Goal: Information Seeking & Learning: Learn about a topic

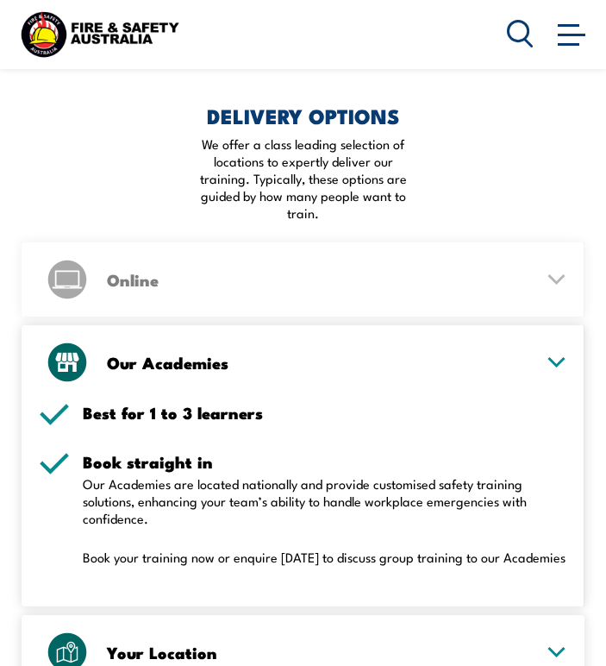
scroll to position [2155, 0]
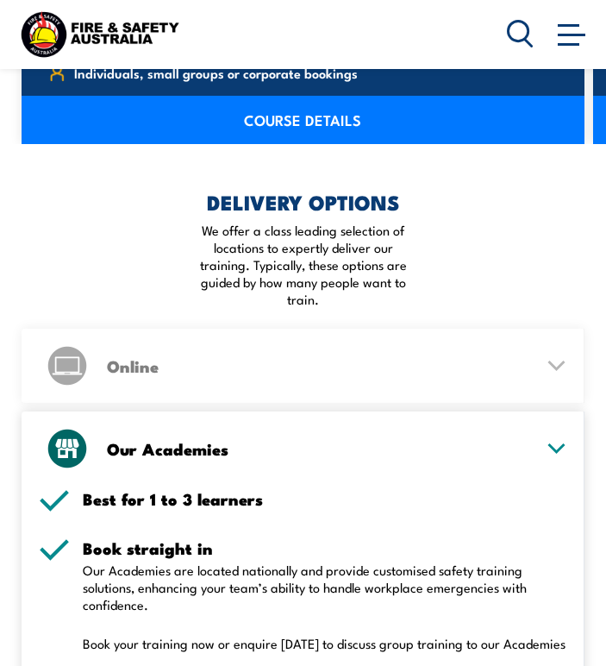
click at [533, 350] on div "Online" at bounding box center [303, 365] width 528 height 74
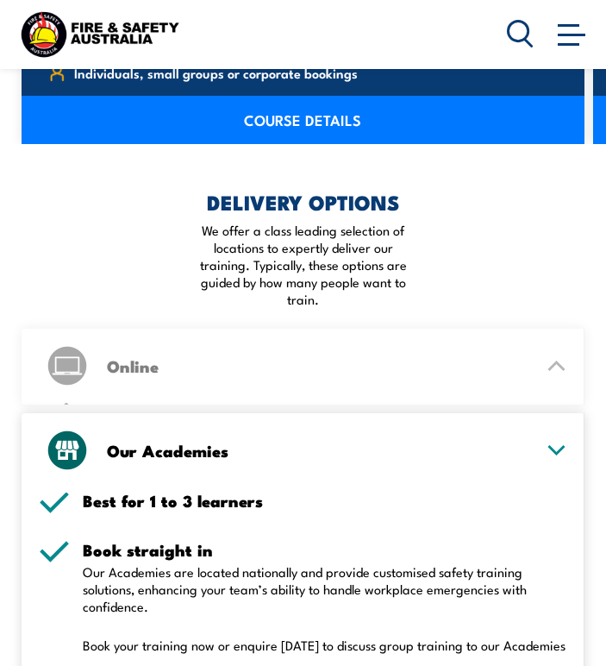
click at [546, 360] on icon at bounding box center [557, 366] width 22 height 12
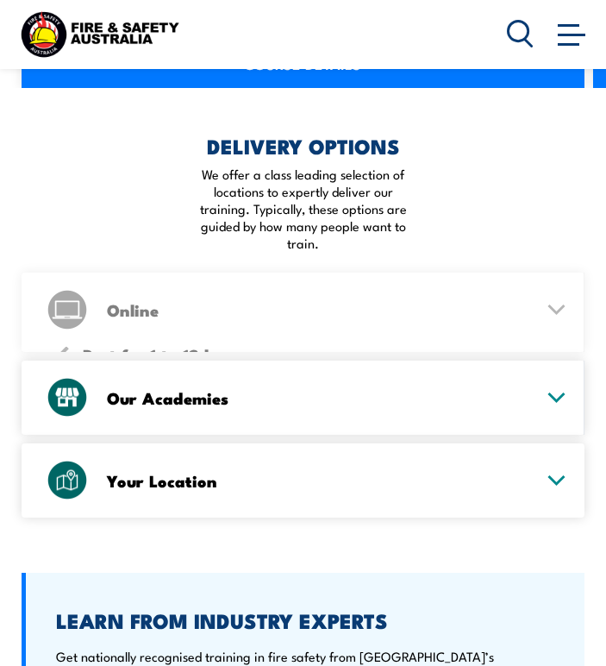
scroll to position [2328, 0]
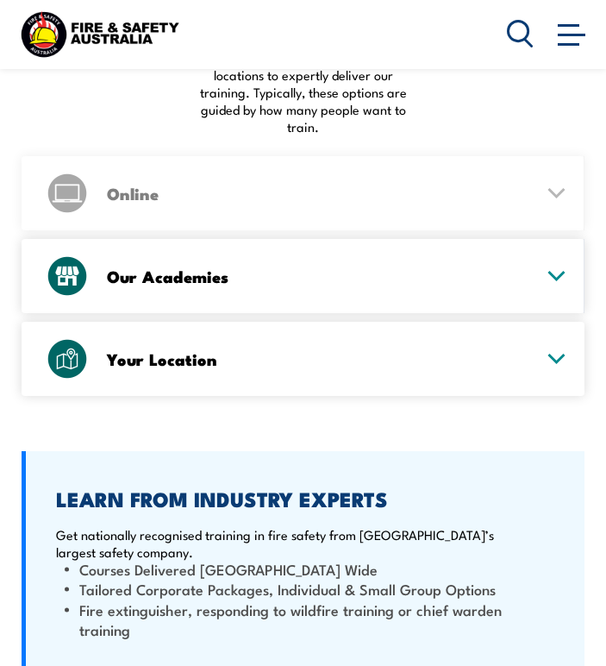
click at [545, 265] on div "Our Academies" at bounding box center [303, 276] width 528 height 74
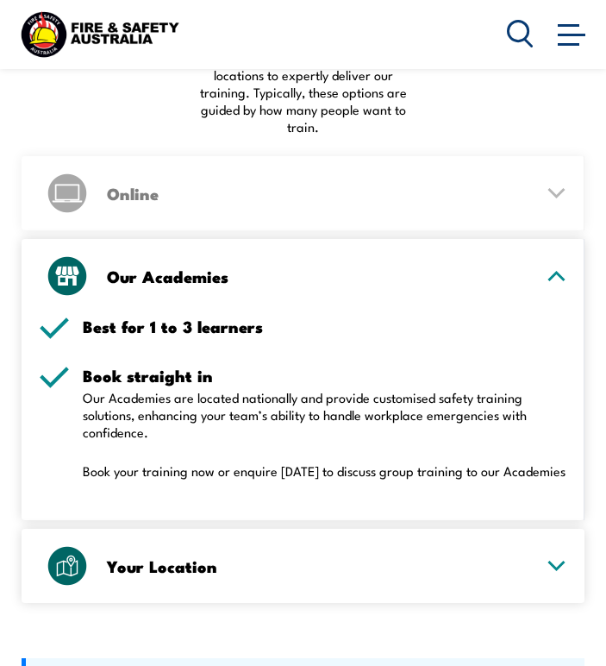
click at [545, 265] on div "Our Academies" at bounding box center [303, 276] width 528 height 74
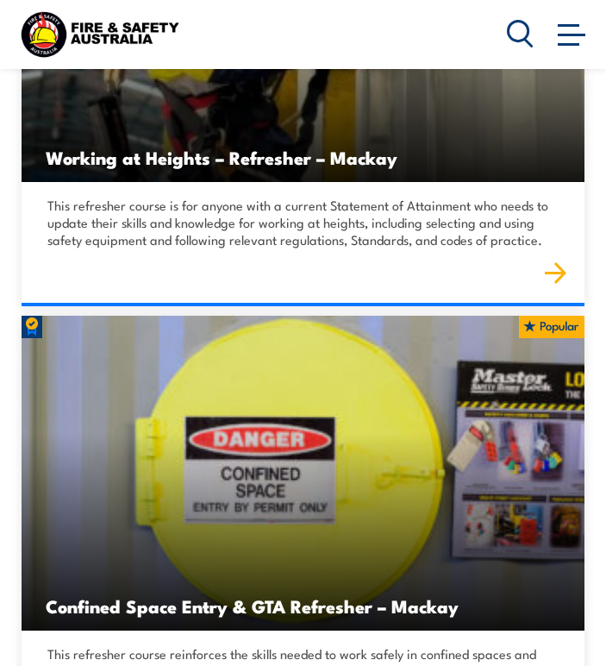
scroll to position [4052, 0]
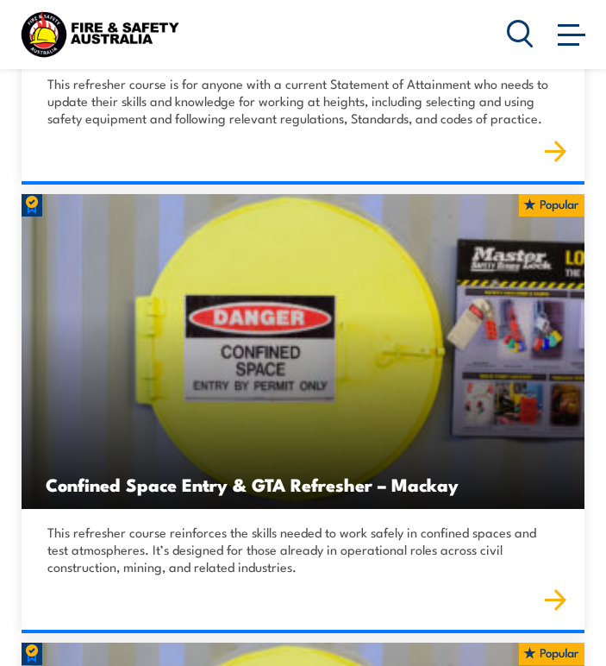
click at [572, 29] on span at bounding box center [572, 33] width 28 height 19
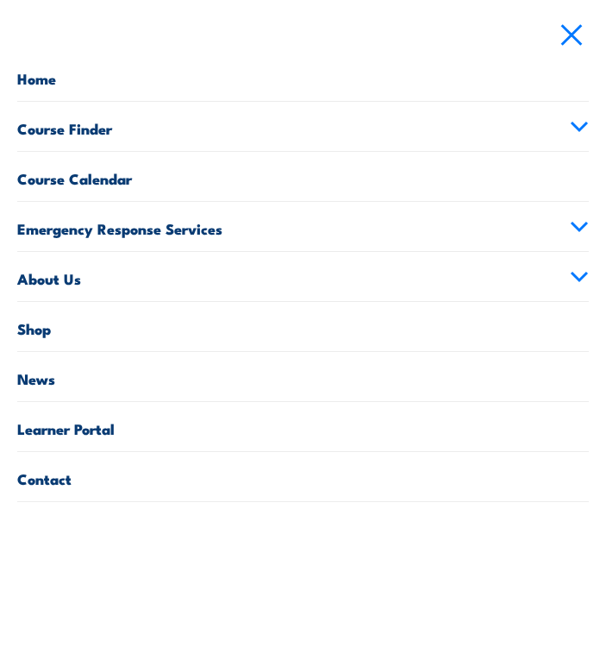
click at [105, 131] on link "Course Finder" at bounding box center [303, 126] width 572 height 49
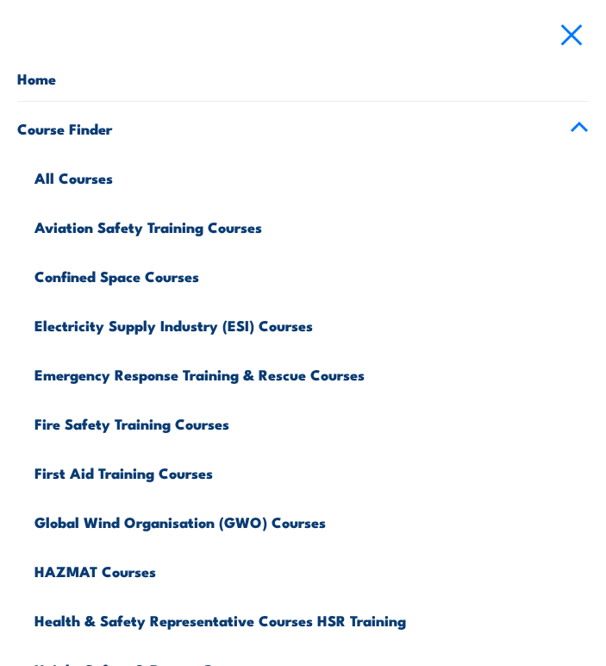
click at [105, 131] on link "Course Finder" at bounding box center [303, 126] width 572 height 49
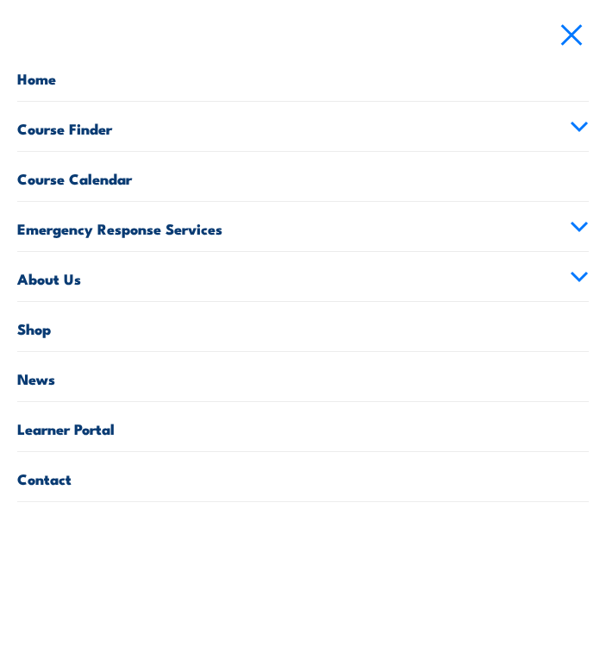
click at [98, 226] on link "Emergency Response Services" at bounding box center [303, 226] width 572 height 49
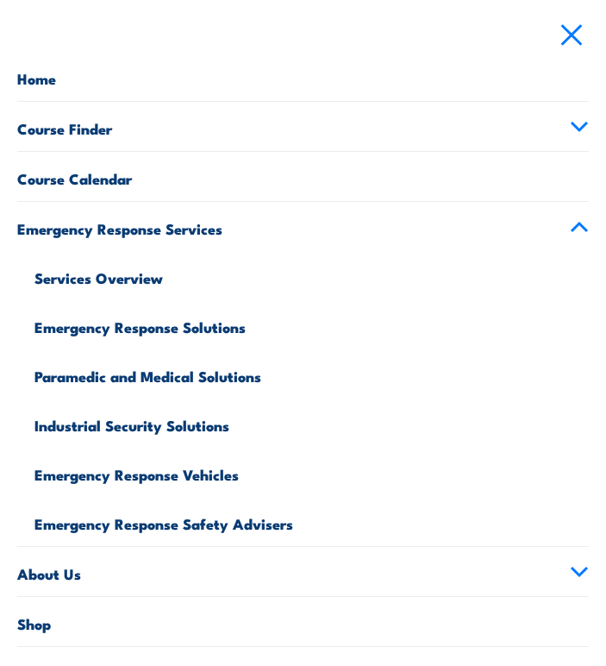
click at [101, 220] on link "Emergency Response Services" at bounding box center [303, 226] width 572 height 49
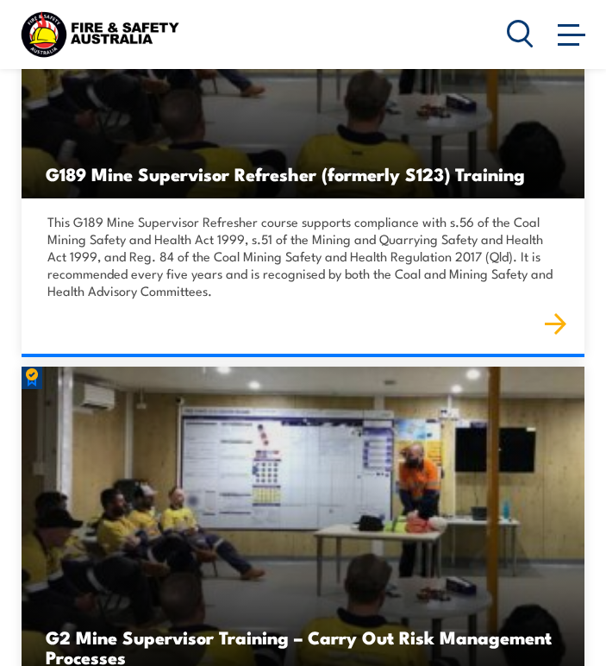
scroll to position [2500, 0]
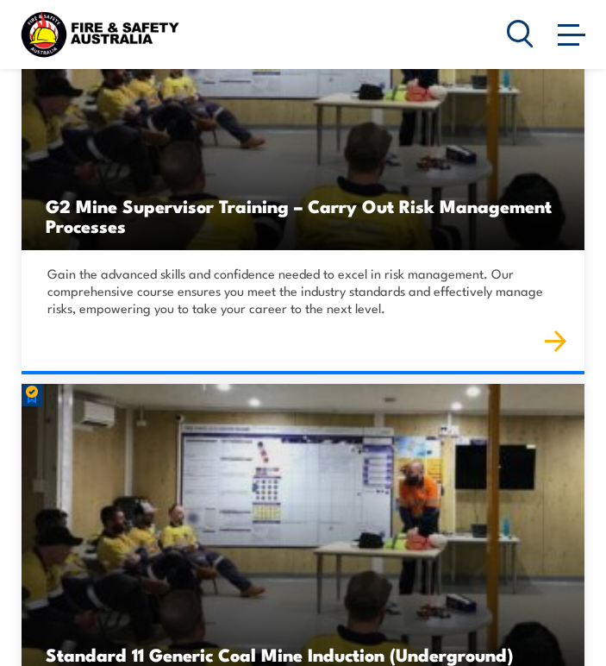
click at [581, 27] on span at bounding box center [572, 33] width 28 height 19
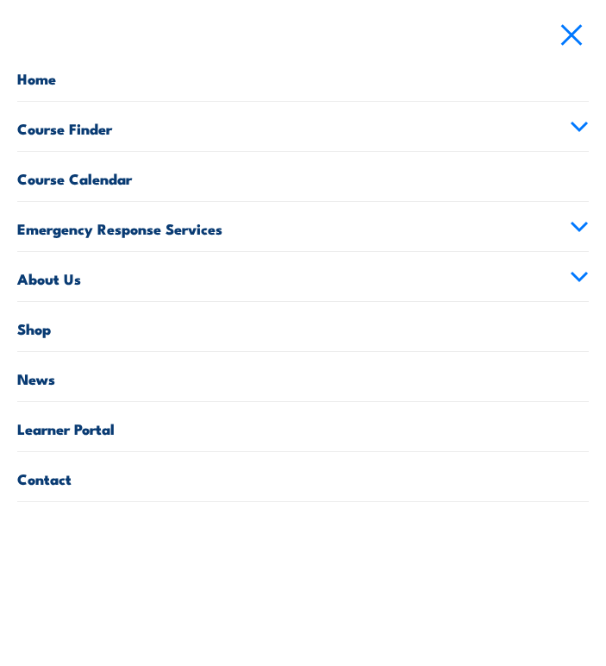
click at [137, 223] on link "Emergency Response Services" at bounding box center [303, 226] width 572 height 49
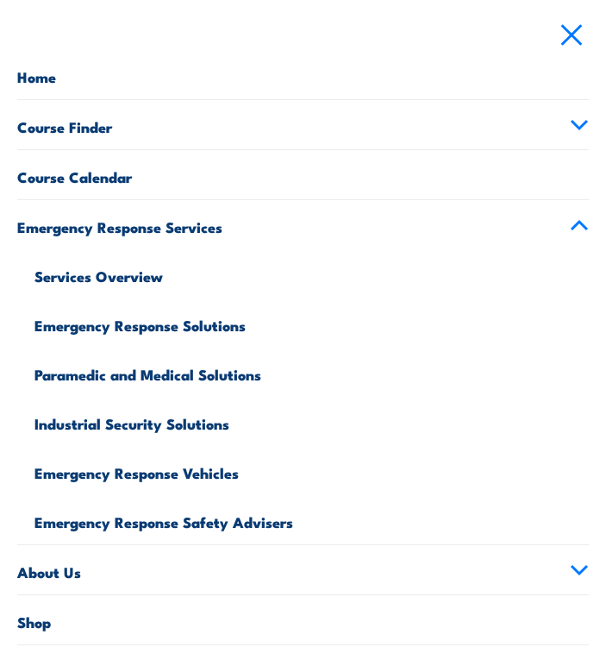
scroll to position [0, 0]
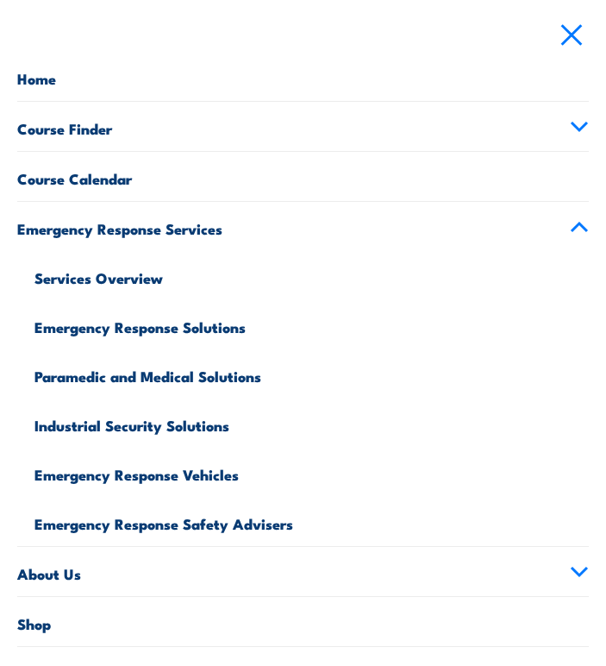
click at [565, 38] on span at bounding box center [572, 33] width 28 height 19
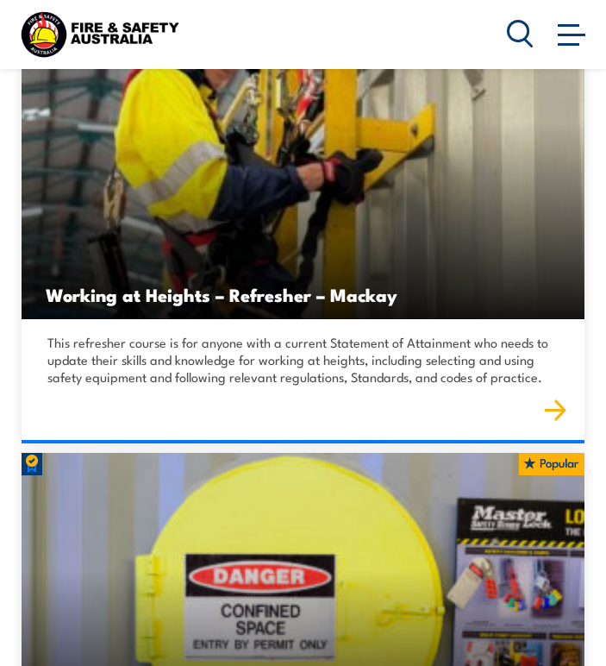
scroll to position [4224, 0]
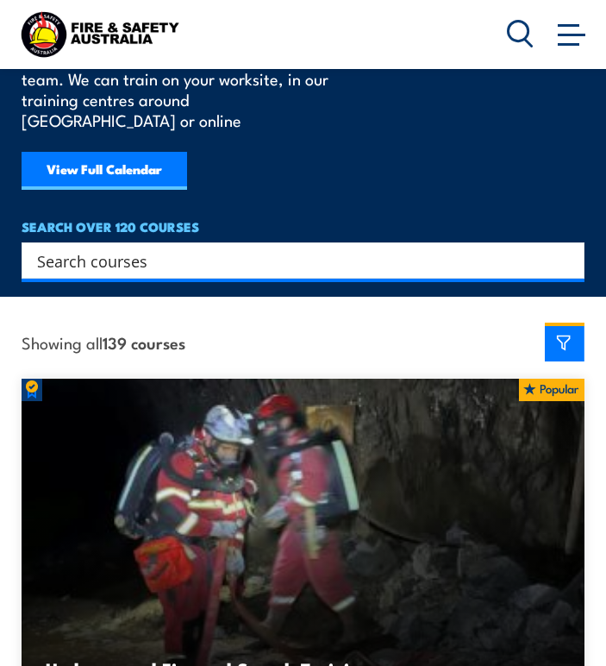
scroll to position [86, 0]
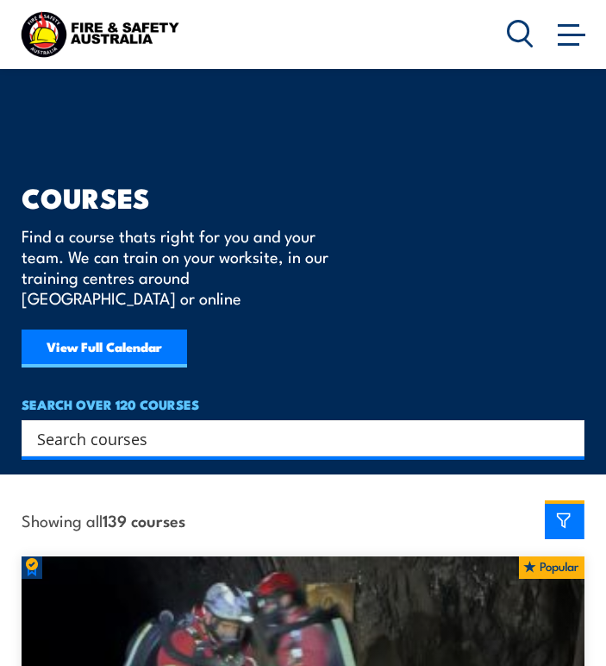
click at [136, 426] on input "Search input" at bounding box center [292, 438] width 510 height 26
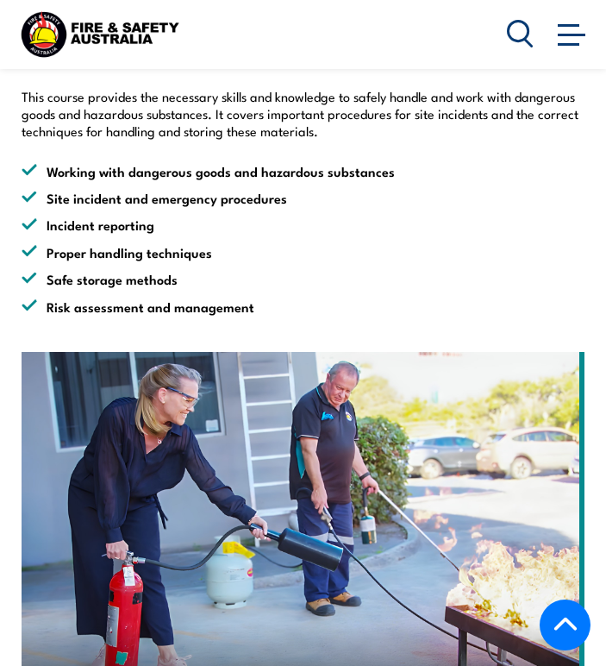
scroll to position [1035, 0]
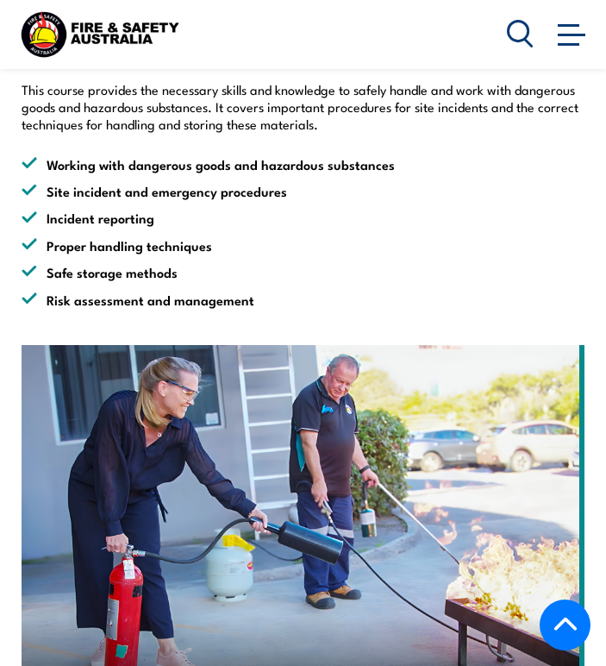
click at [130, 181] on li "Site incident and emergency procedures" at bounding box center [303, 191] width 563 height 20
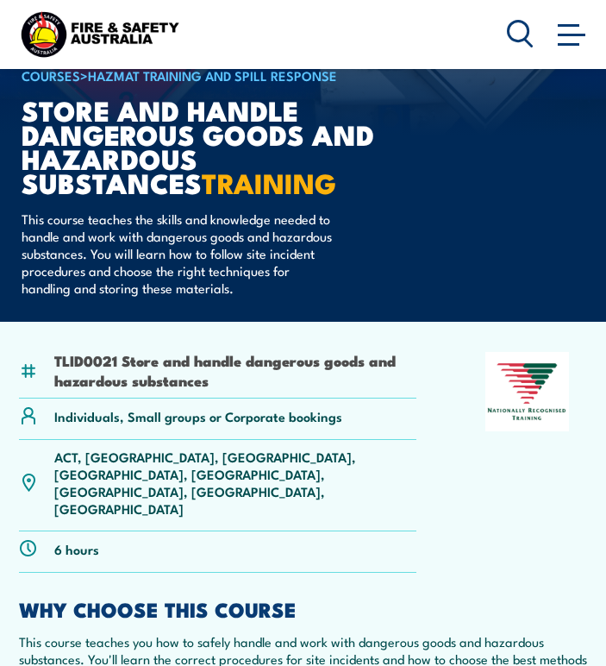
scroll to position [0, 0]
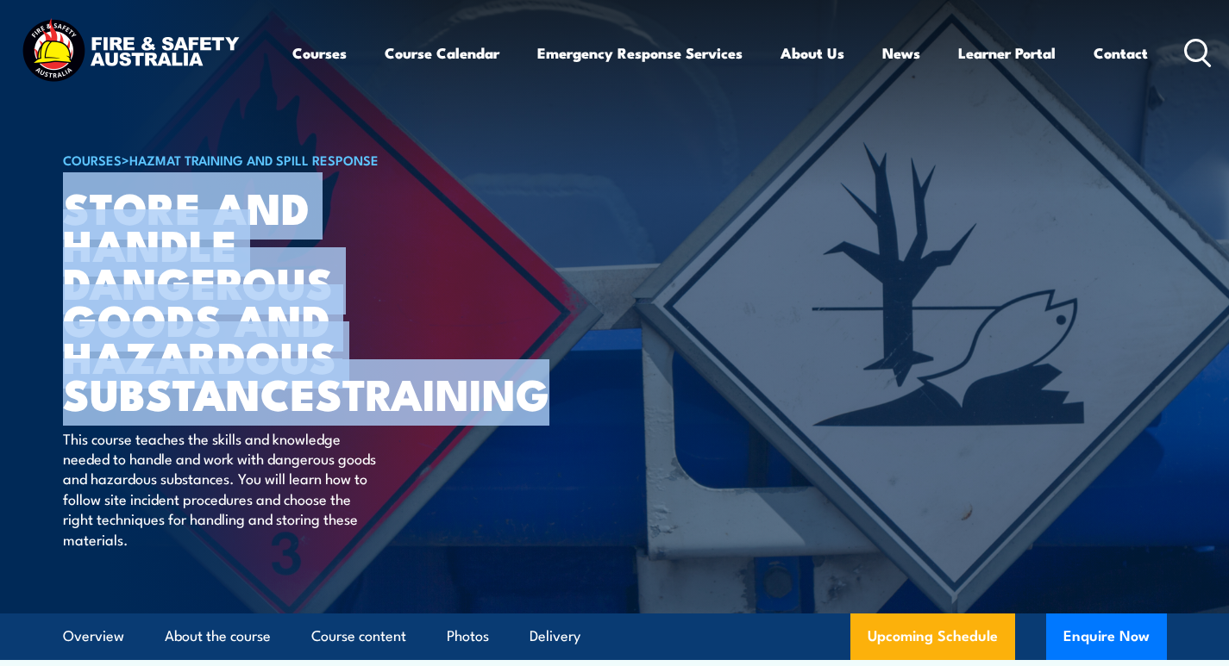
drag, startPoint x: 65, startPoint y: 208, endPoint x: 328, endPoint y: 435, distance: 348.4
click at [328, 411] on h1 "Store And Handle Dangerous Goods and Hazardous Substances TRAINING" at bounding box center [276, 299] width 426 height 223
copy h1 "Store And Handle Dangerous Goods and Hazardous Substances TRAINING"
